Goal: Task Accomplishment & Management: Use online tool/utility

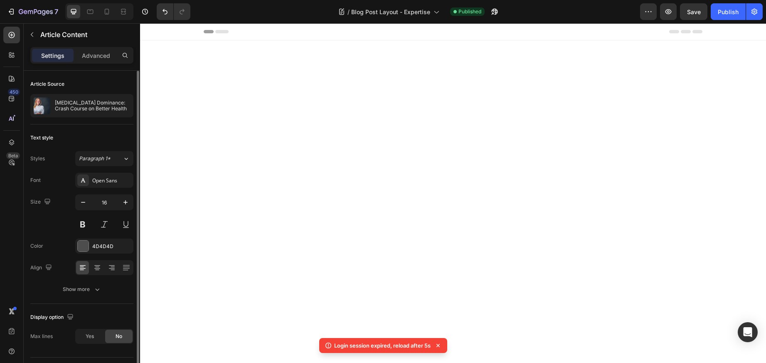
scroll to position [1589, 0]
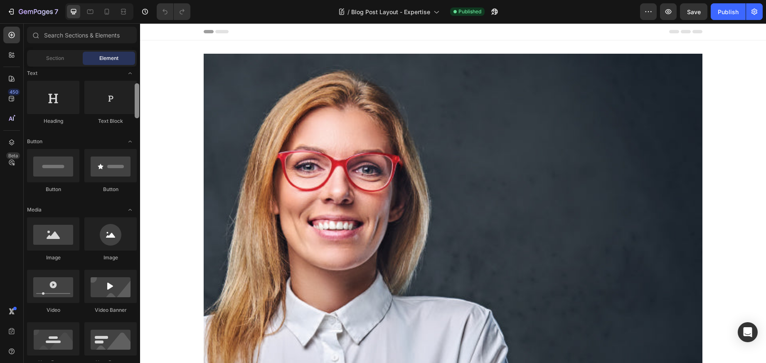
scroll to position [126, 0]
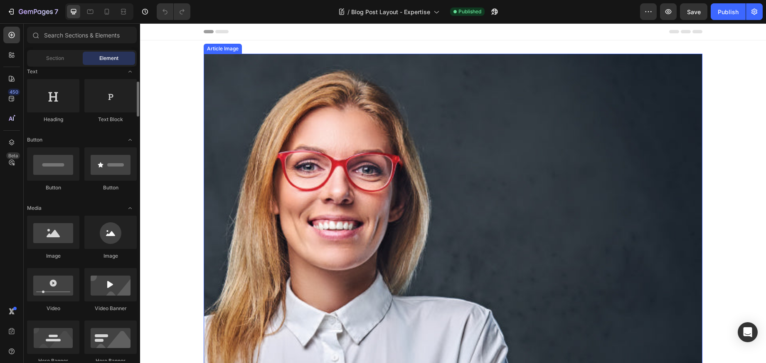
click at [218, 119] on img at bounding box center [453, 303] width 499 height 499
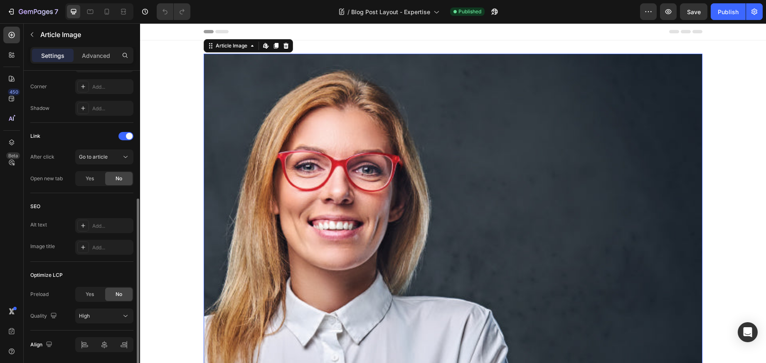
scroll to position [232, 0]
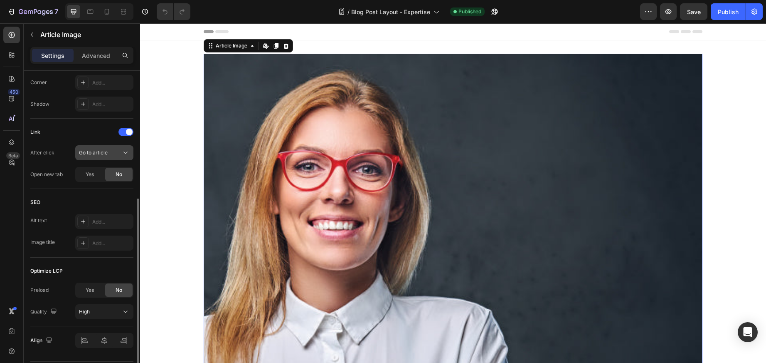
click at [124, 150] on icon at bounding box center [125, 152] width 8 height 8
click at [85, 136] on div "Link" at bounding box center [81, 131] width 103 height 13
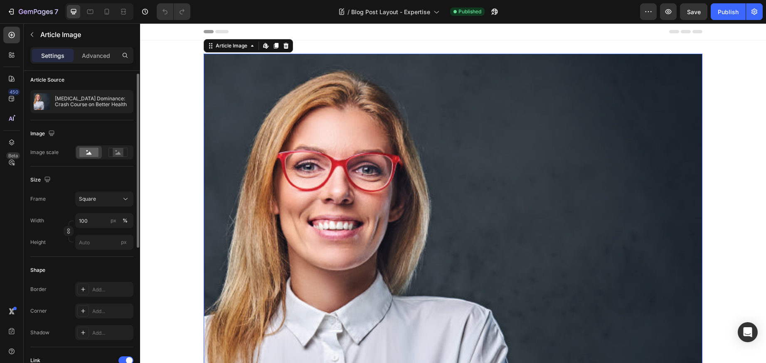
scroll to position [5, 0]
click at [99, 102] on p "[MEDICAL_DATA] Dominance: Crash Course on Better Health" at bounding box center [92, 101] width 75 height 12
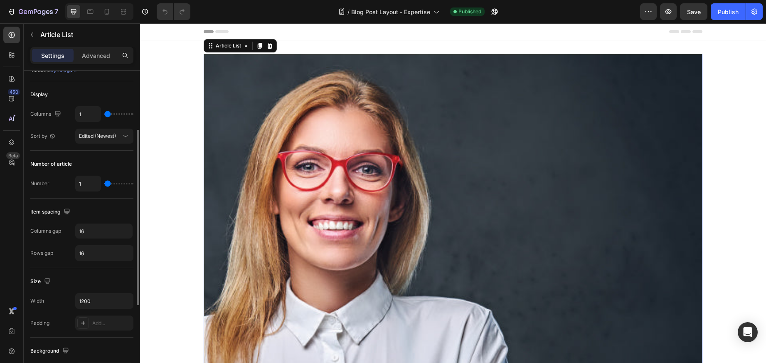
scroll to position [110, 0]
click at [126, 133] on icon at bounding box center [125, 134] width 8 height 8
click at [122, 94] on div "Display" at bounding box center [81, 92] width 103 height 13
